Goal: Task Accomplishment & Management: Use online tool/utility

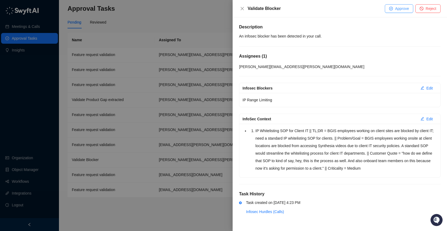
click at [399, 12] on button "Approve" at bounding box center [399, 8] width 28 height 9
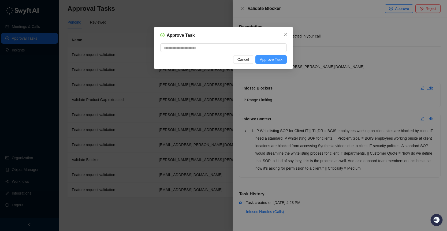
click at [274, 57] on span "Approve Task" at bounding box center [271, 60] width 23 height 6
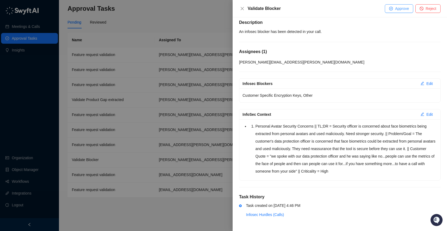
click at [392, 9] on button "Approve" at bounding box center [399, 8] width 28 height 9
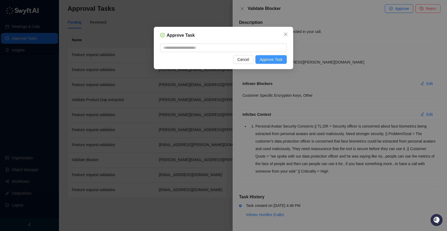
click at [273, 60] on span "Approve Task" at bounding box center [271, 60] width 23 height 6
